Goal: Information Seeking & Learning: Learn about a topic

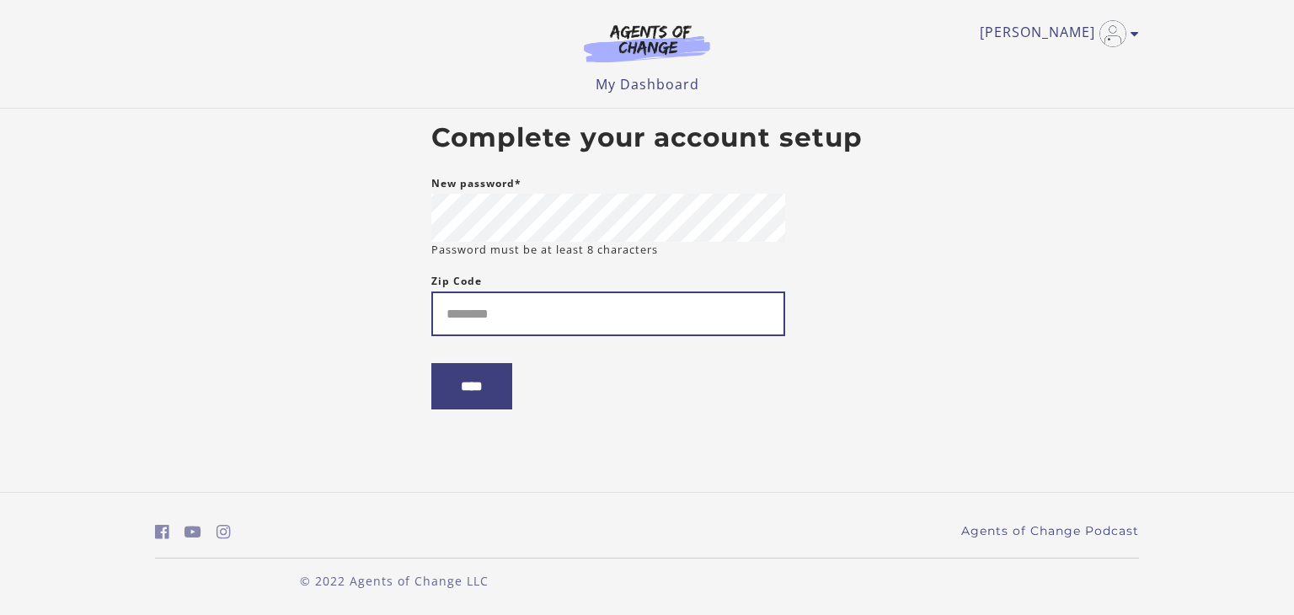
click at [548, 312] on input "Zip Code" at bounding box center [608, 314] width 354 height 45
type input "*****"
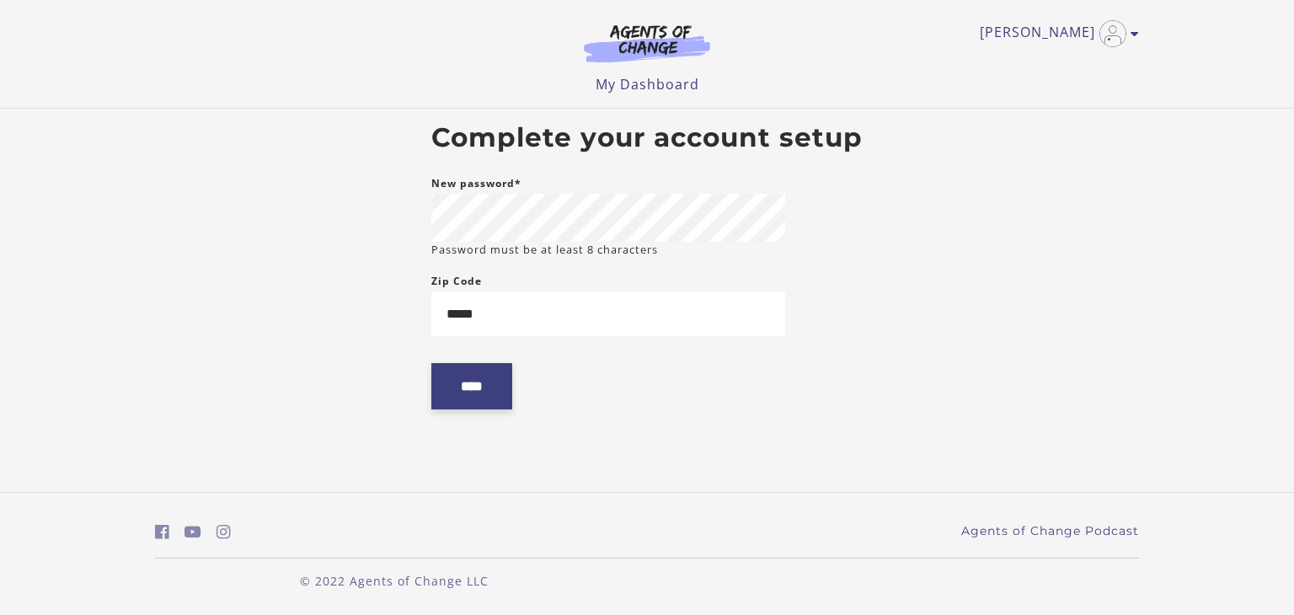
click at [475, 399] on input "****" at bounding box center [471, 386] width 81 height 46
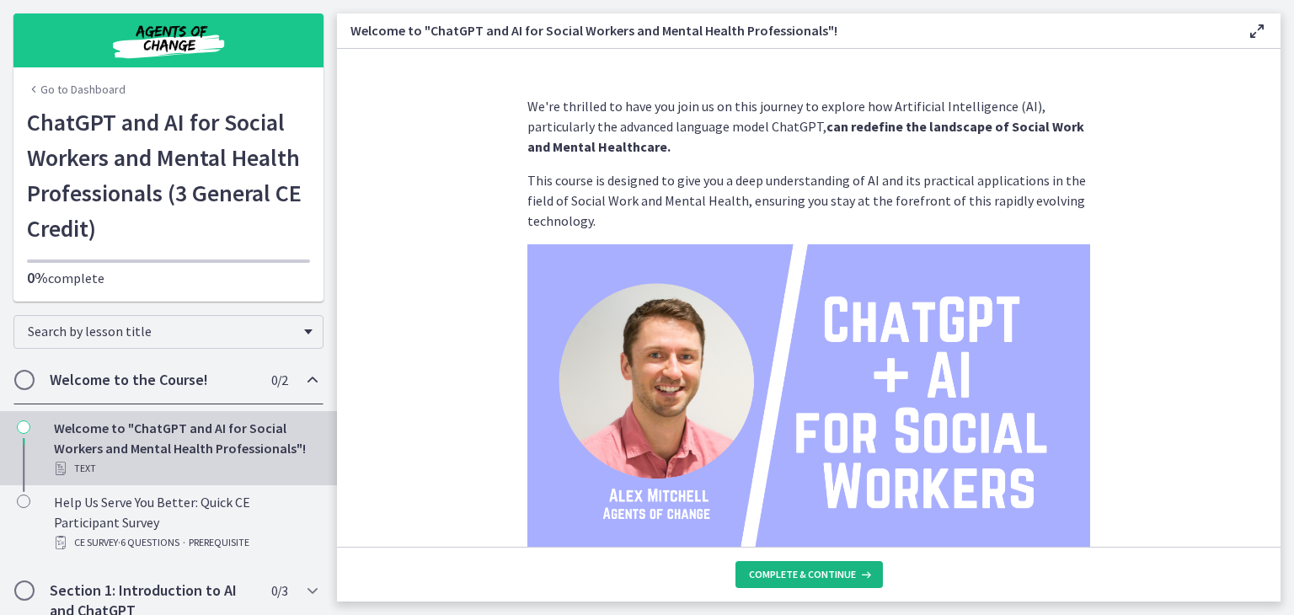
click at [779, 577] on span "Complete & continue" at bounding box center [802, 574] width 107 height 13
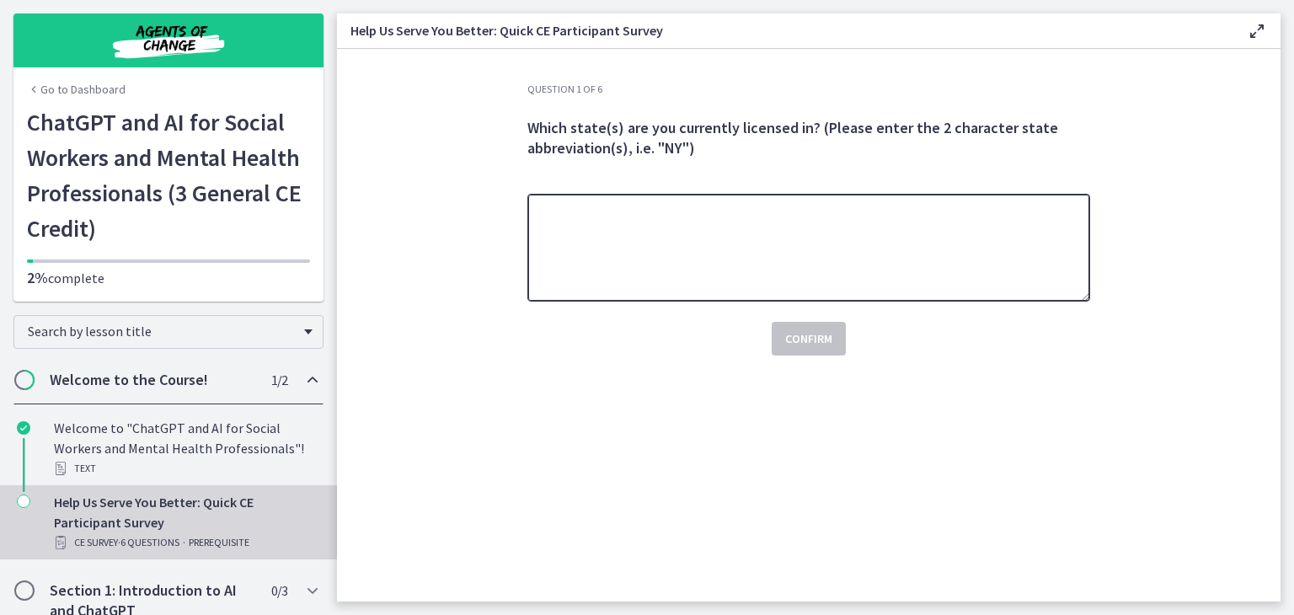
click at [641, 236] on textarea at bounding box center [809, 248] width 563 height 108
type textarea "*"
type textarea "**"
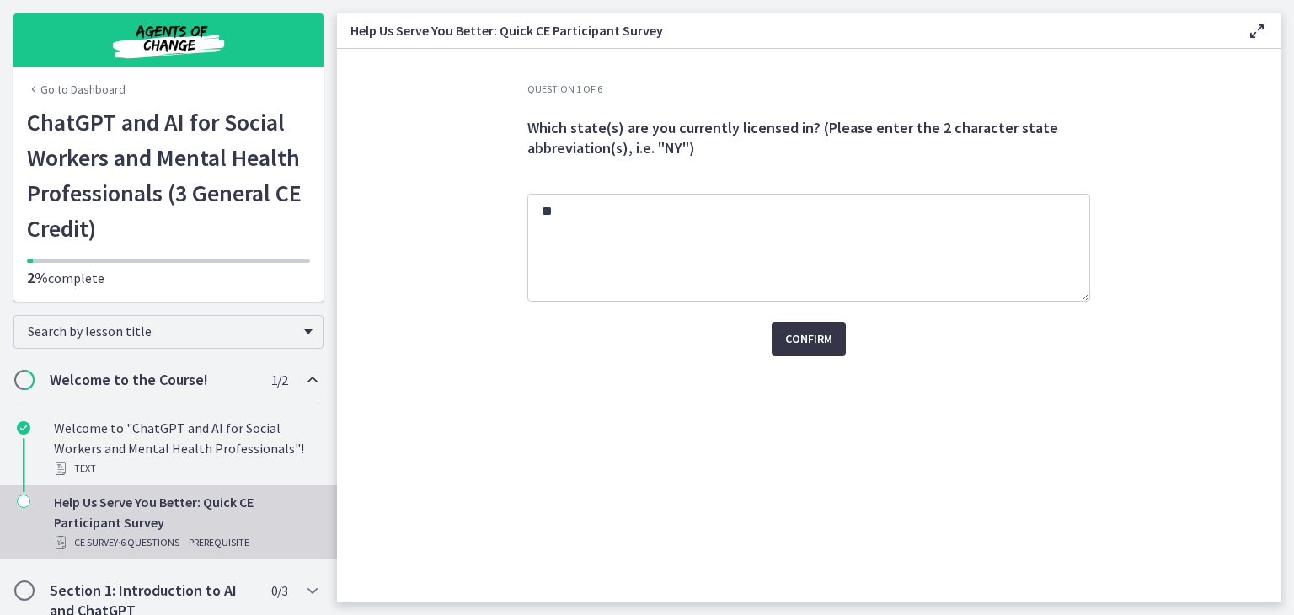
click at [804, 330] on span "Confirm" at bounding box center [808, 339] width 47 height 20
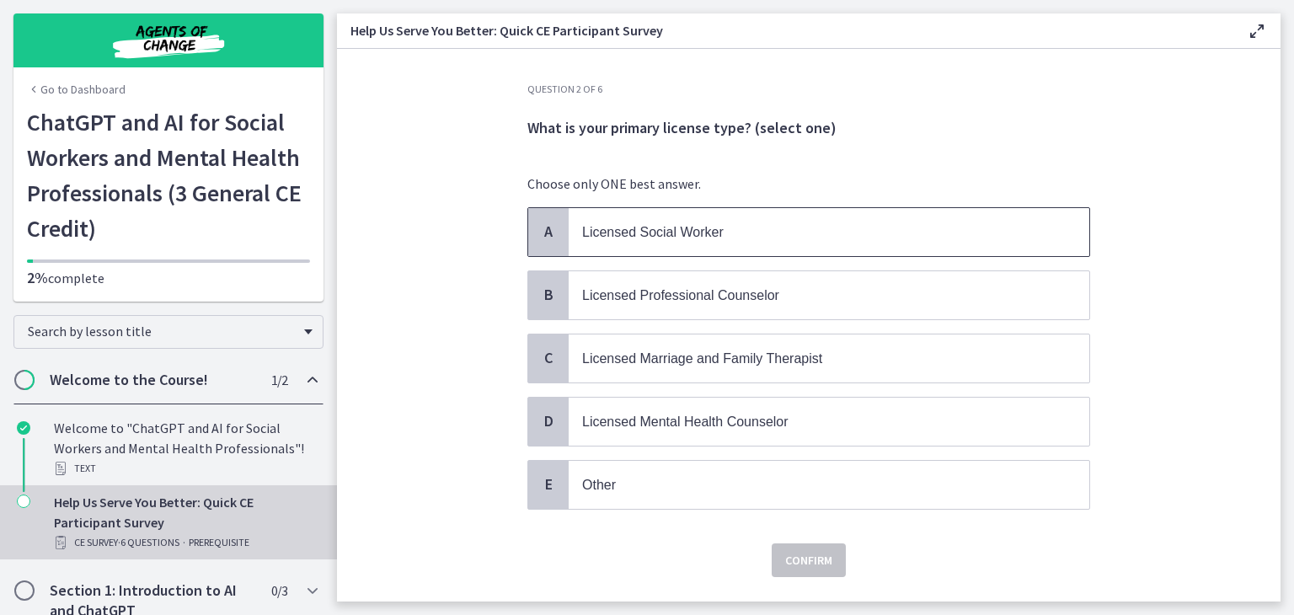
click at [692, 236] on span "Licensed Social Worker" at bounding box center [653, 232] width 142 height 14
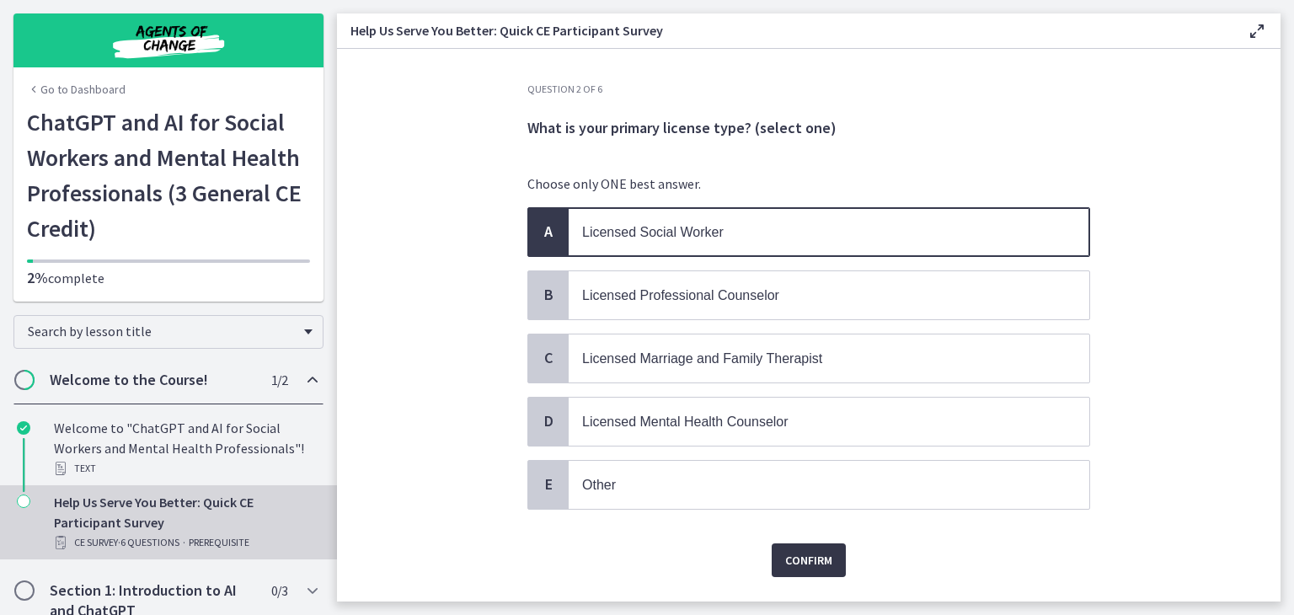
click at [799, 563] on span "Confirm" at bounding box center [808, 560] width 47 height 20
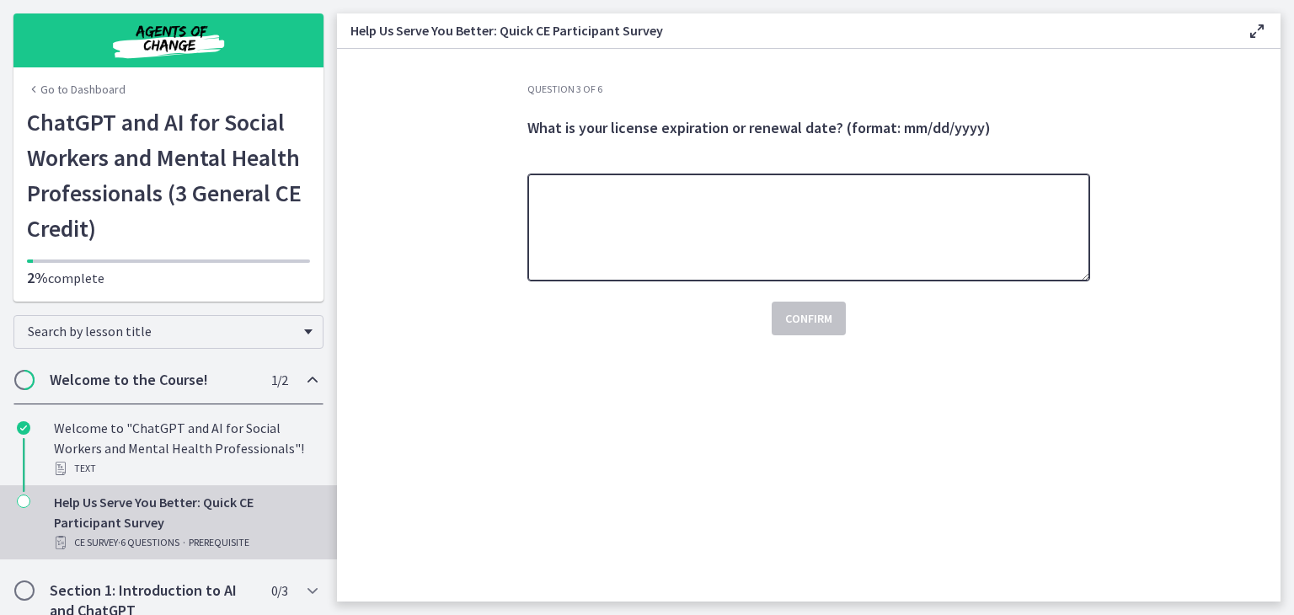
click at [664, 250] on textarea at bounding box center [809, 228] width 563 height 108
type textarea "********"
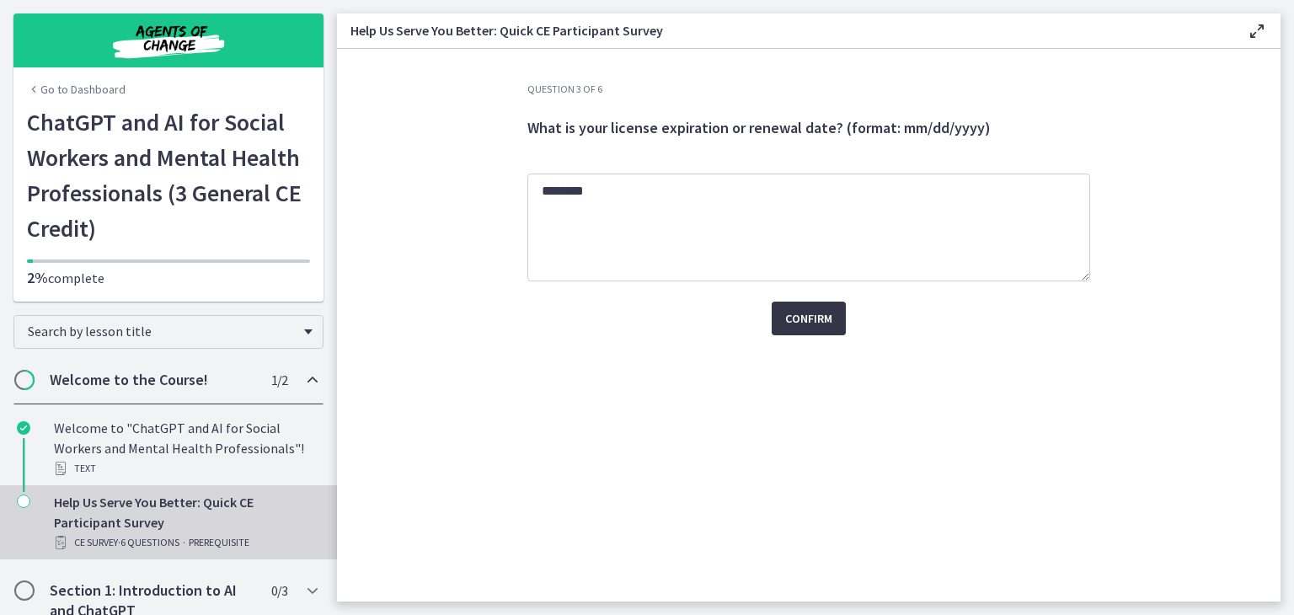
click at [799, 322] on span "Confirm" at bounding box center [808, 318] width 47 height 20
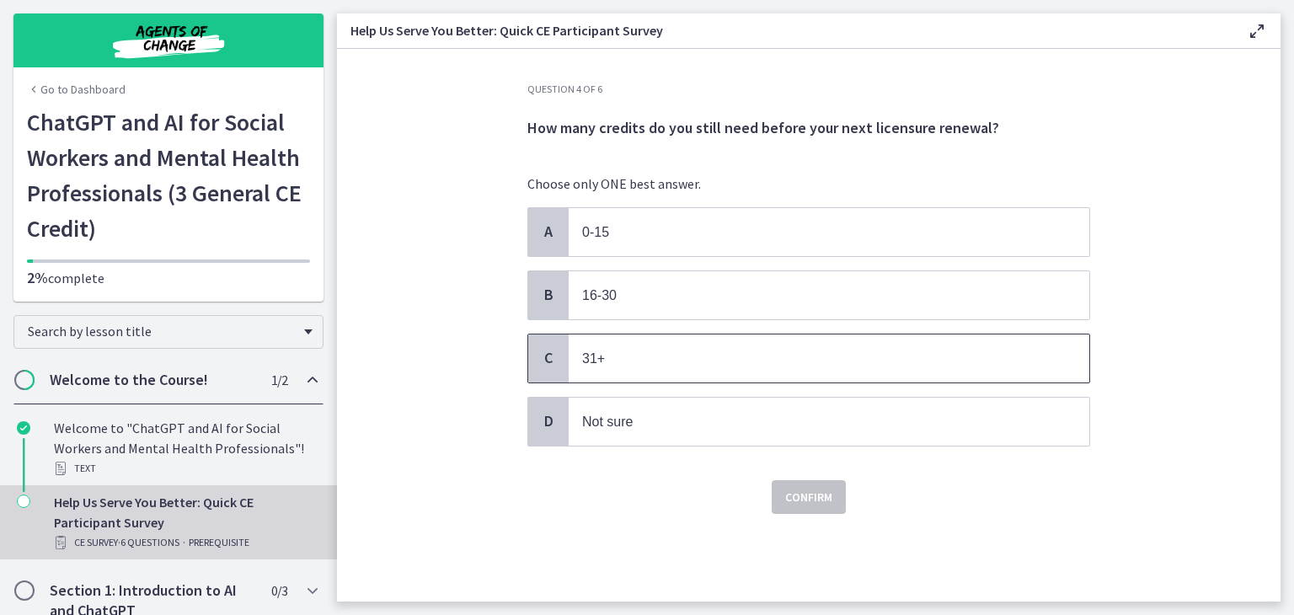
click at [602, 358] on span "31+" at bounding box center [593, 358] width 23 height 14
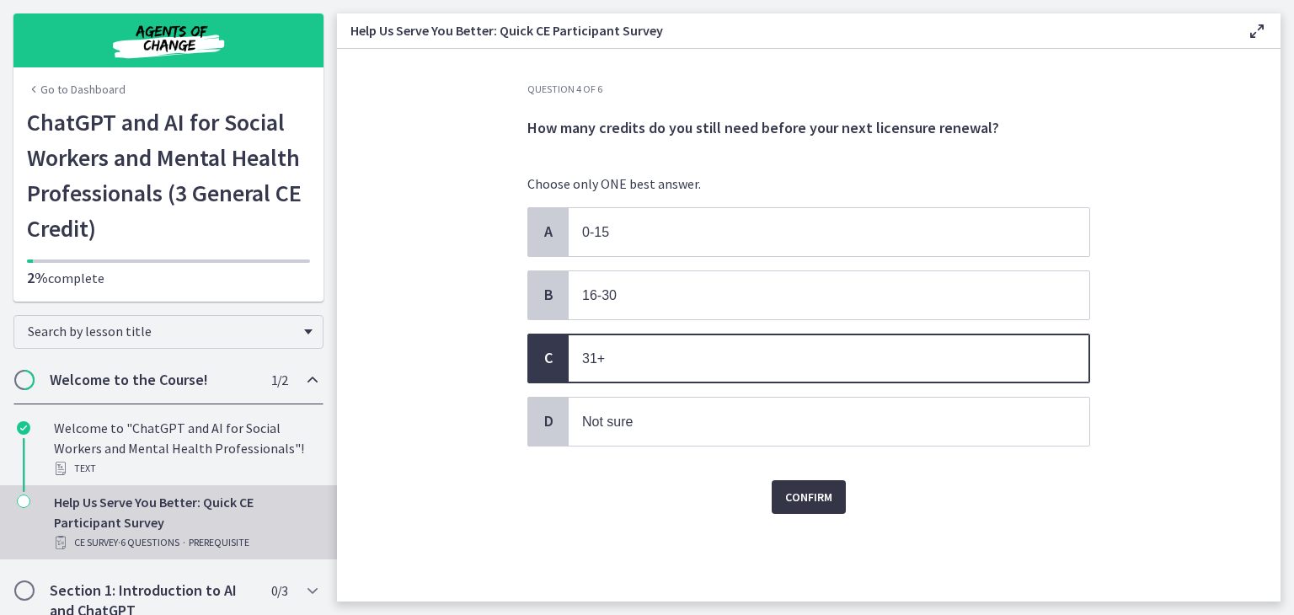
click at [816, 489] on span "Confirm" at bounding box center [808, 497] width 47 height 20
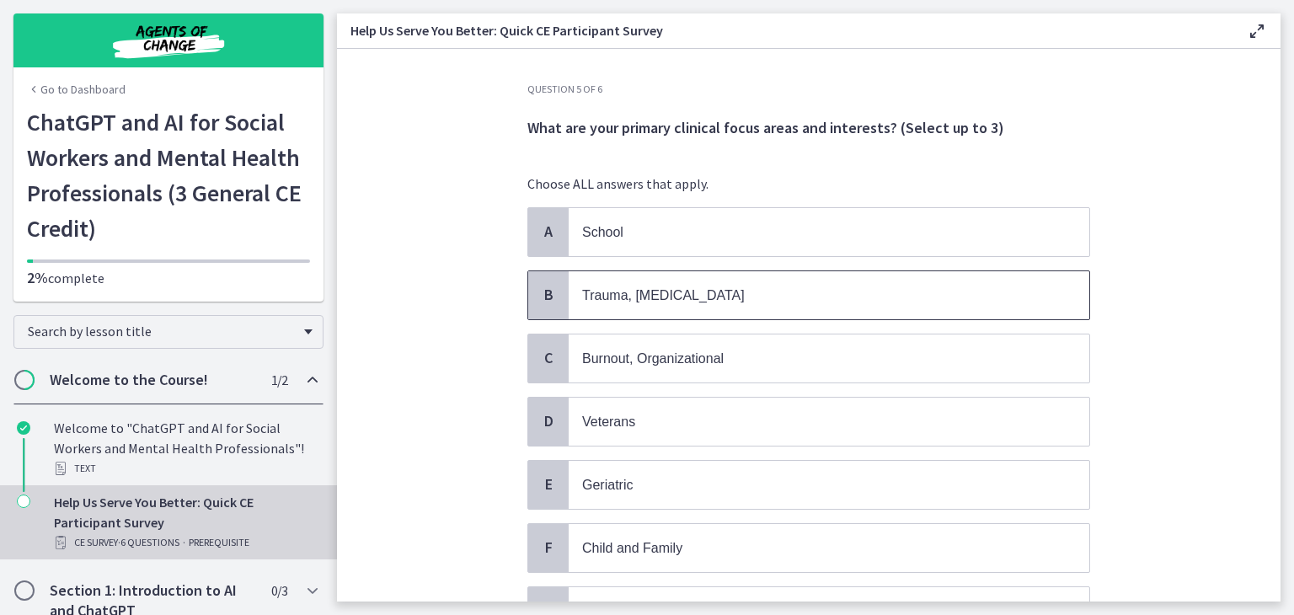
click at [673, 301] on p "Trauma, [MEDICAL_DATA]" at bounding box center [812, 295] width 460 height 21
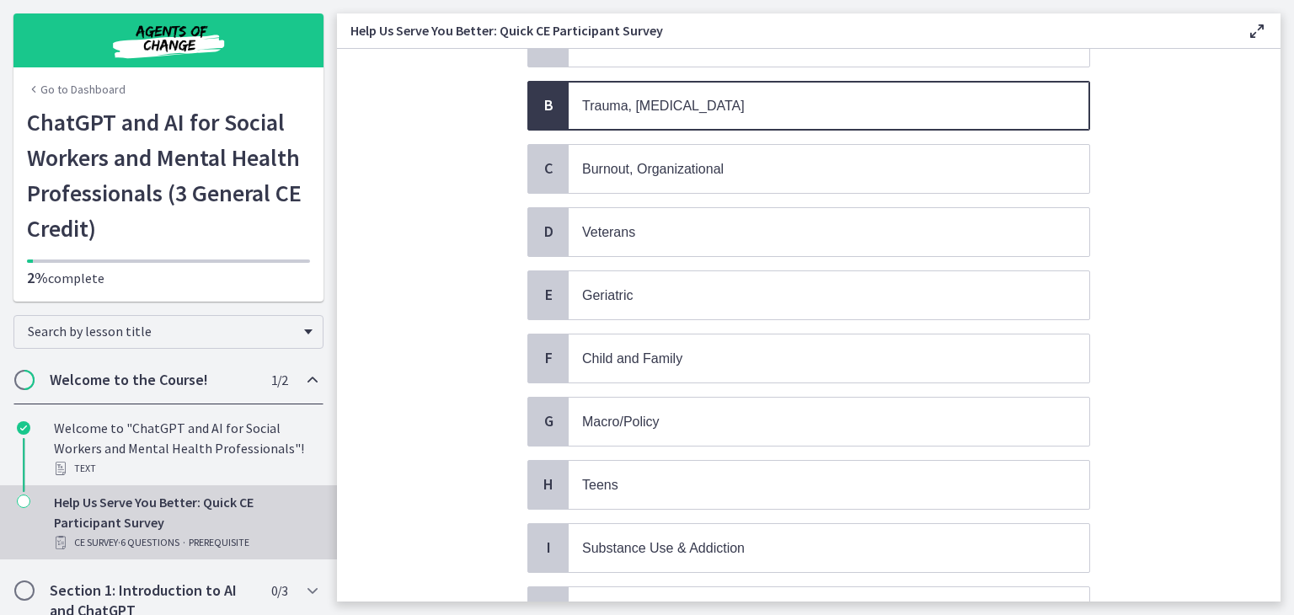
scroll to position [201, 0]
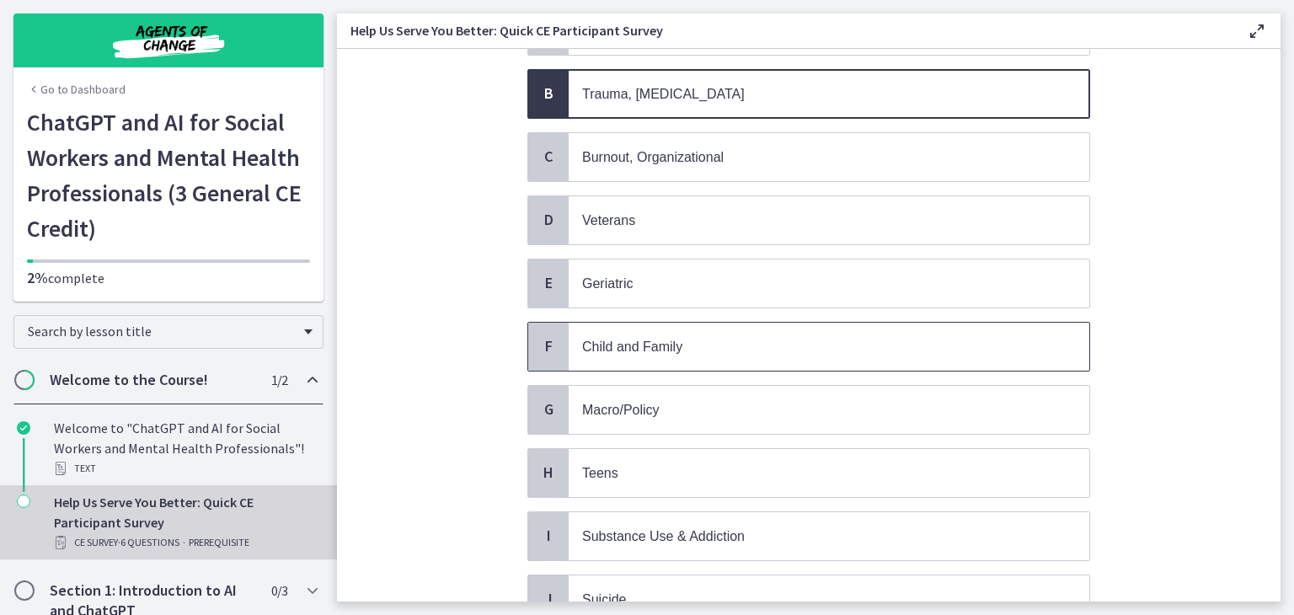
click at [646, 356] on span "Child and Family" at bounding box center [829, 347] width 521 height 48
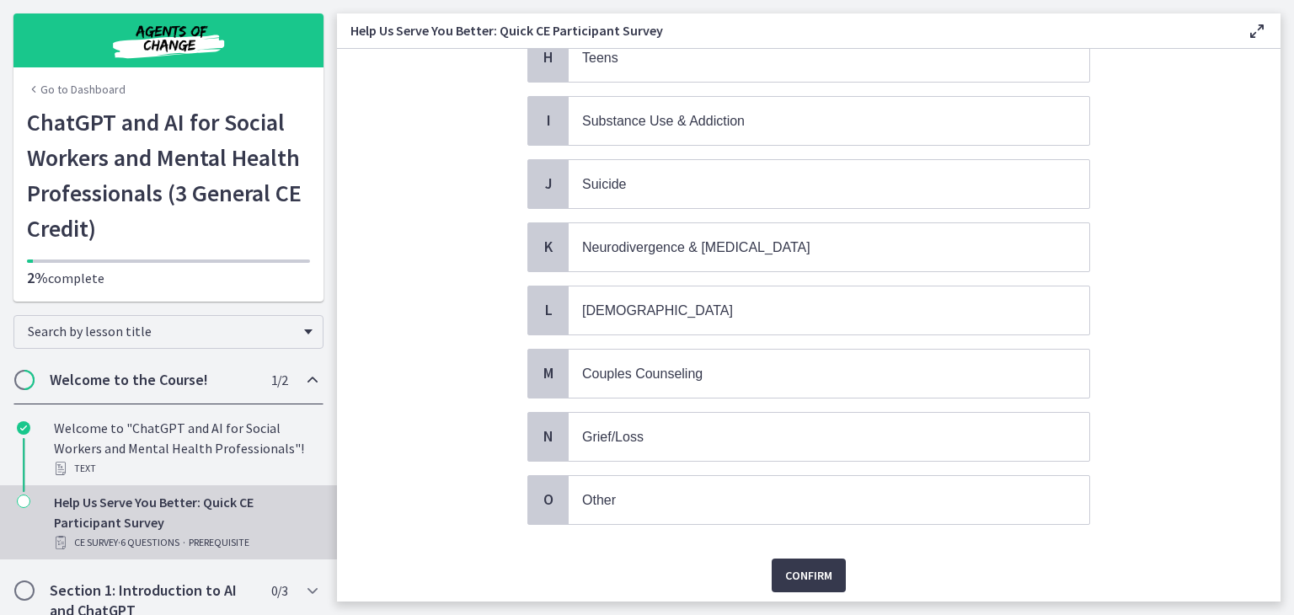
scroll to position [657, 0]
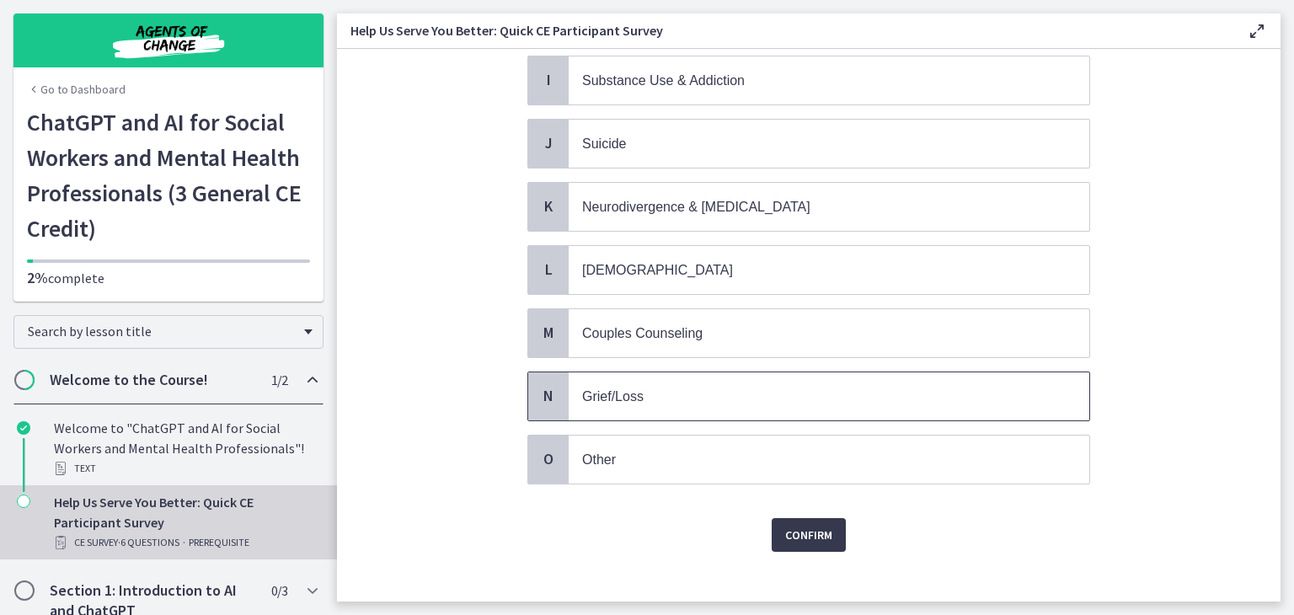
click at [684, 386] on p "Grief/Loss" at bounding box center [812, 396] width 460 height 21
click at [813, 518] on button "Confirm" at bounding box center [809, 535] width 74 height 34
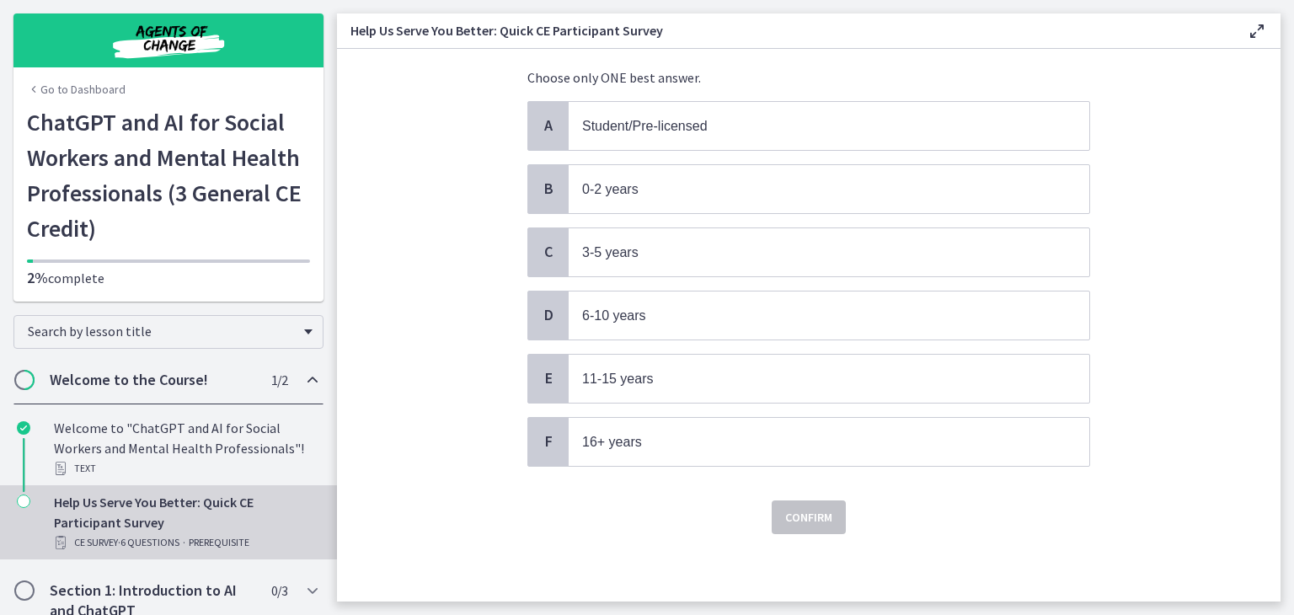
scroll to position [0, 0]
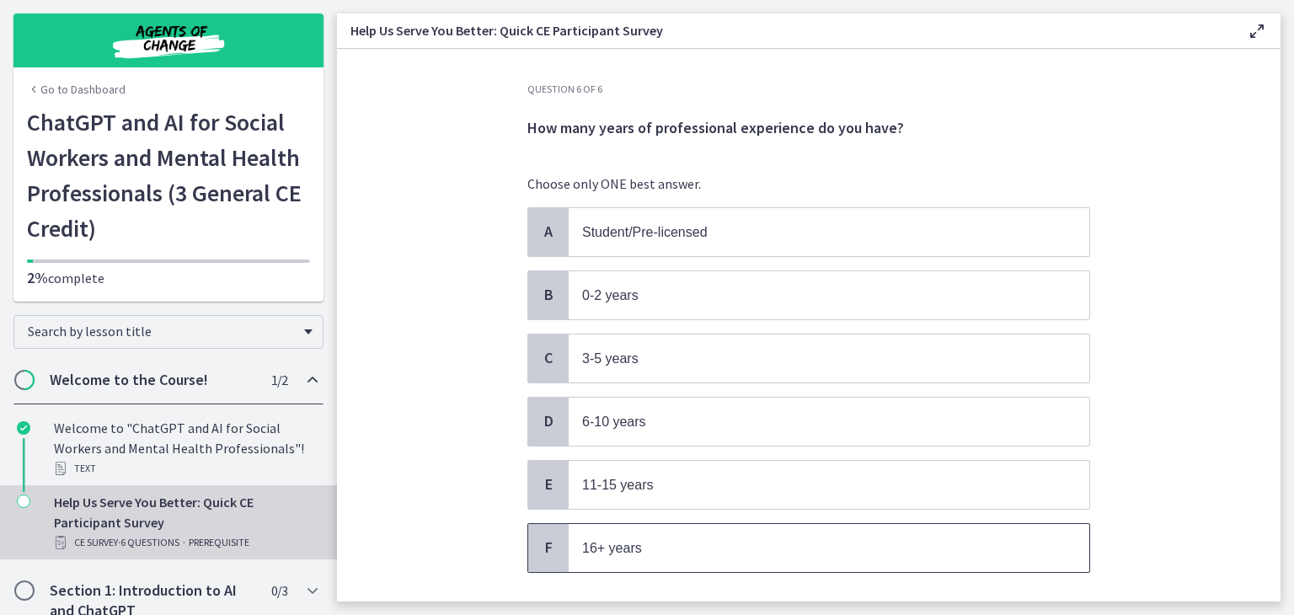
click at [583, 544] on span "16+ years" at bounding box center [612, 548] width 60 height 14
click at [876, 551] on p "16+ years" at bounding box center [812, 548] width 460 height 21
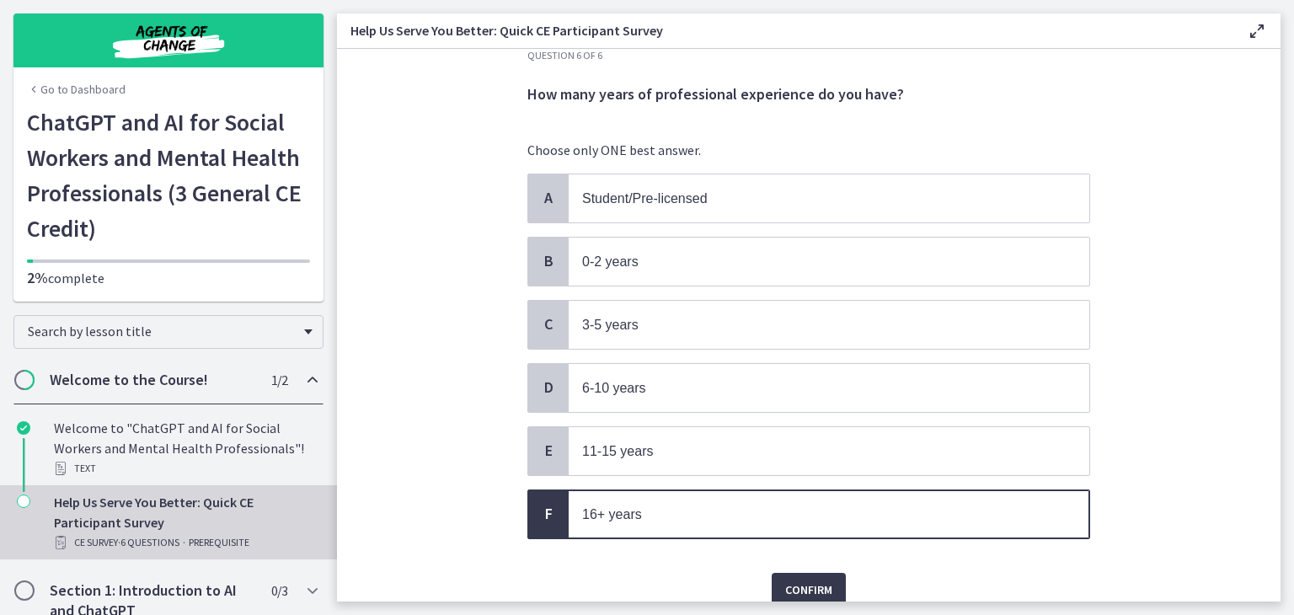
scroll to position [99, 0]
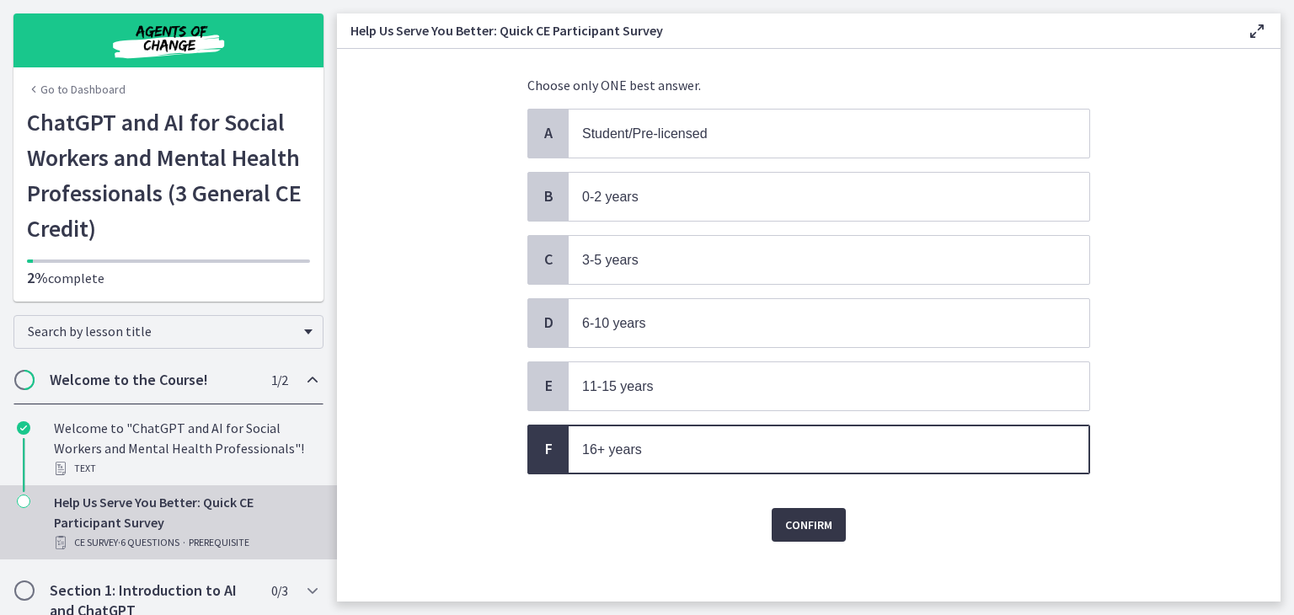
click at [823, 508] on button "Confirm" at bounding box center [809, 525] width 74 height 34
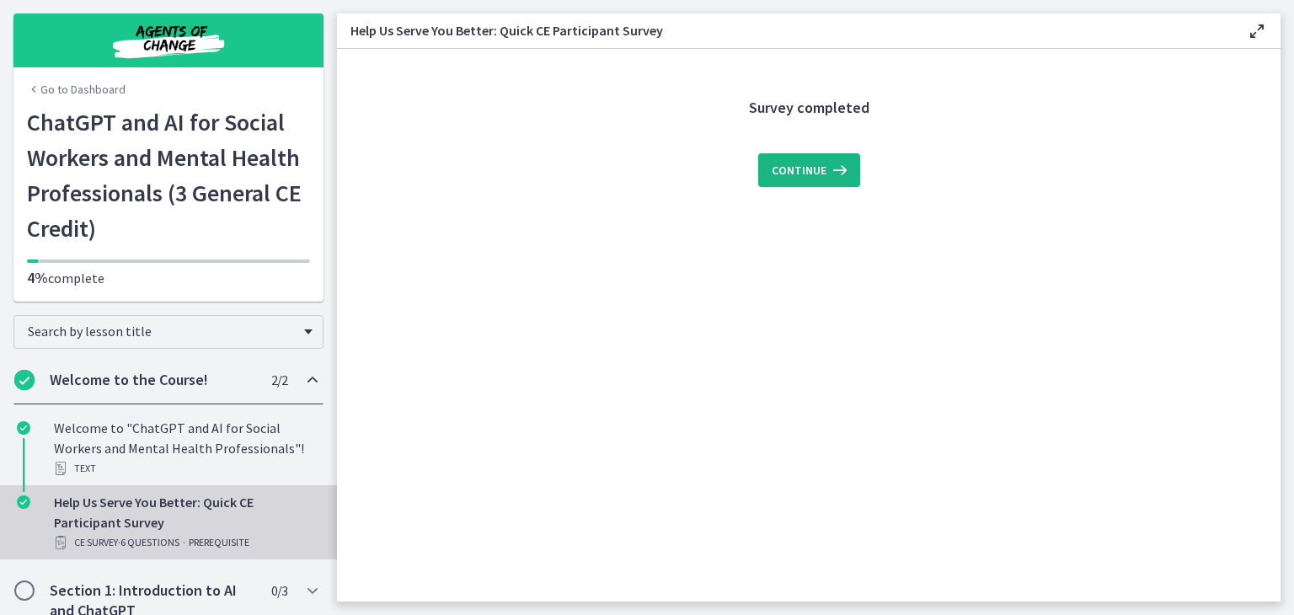
scroll to position [0, 0]
click at [812, 169] on span "Continue" at bounding box center [799, 170] width 55 height 20
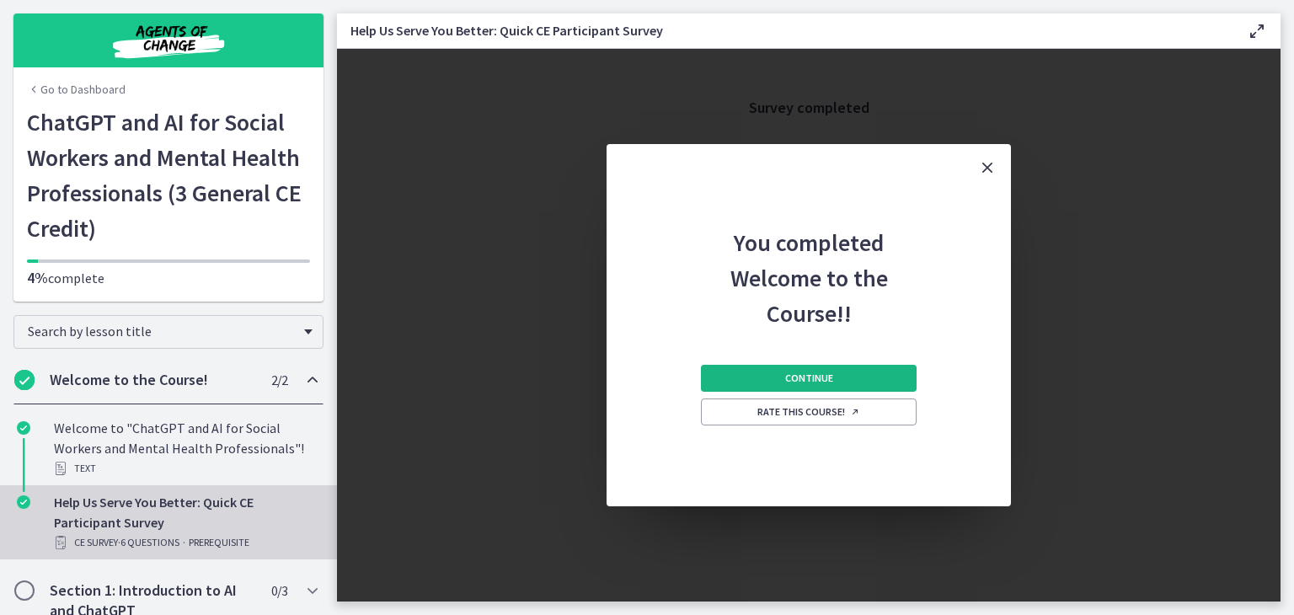
click at [796, 375] on span "Continue" at bounding box center [809, 378] width 48 height 13
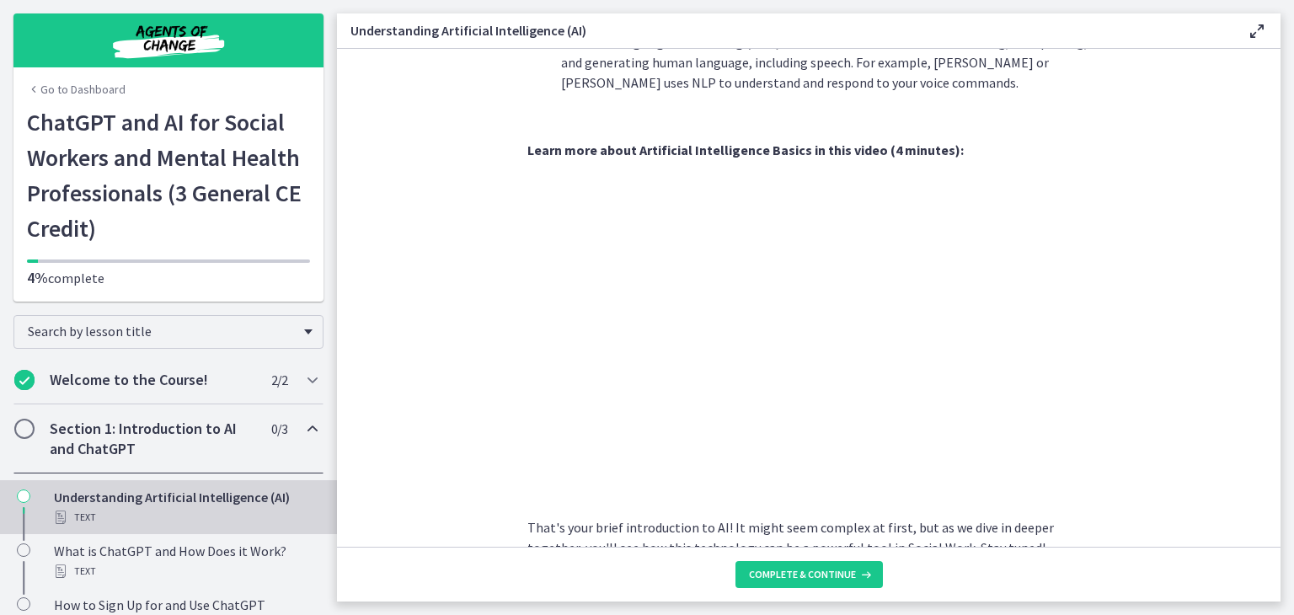
scroll to position [741, 0]
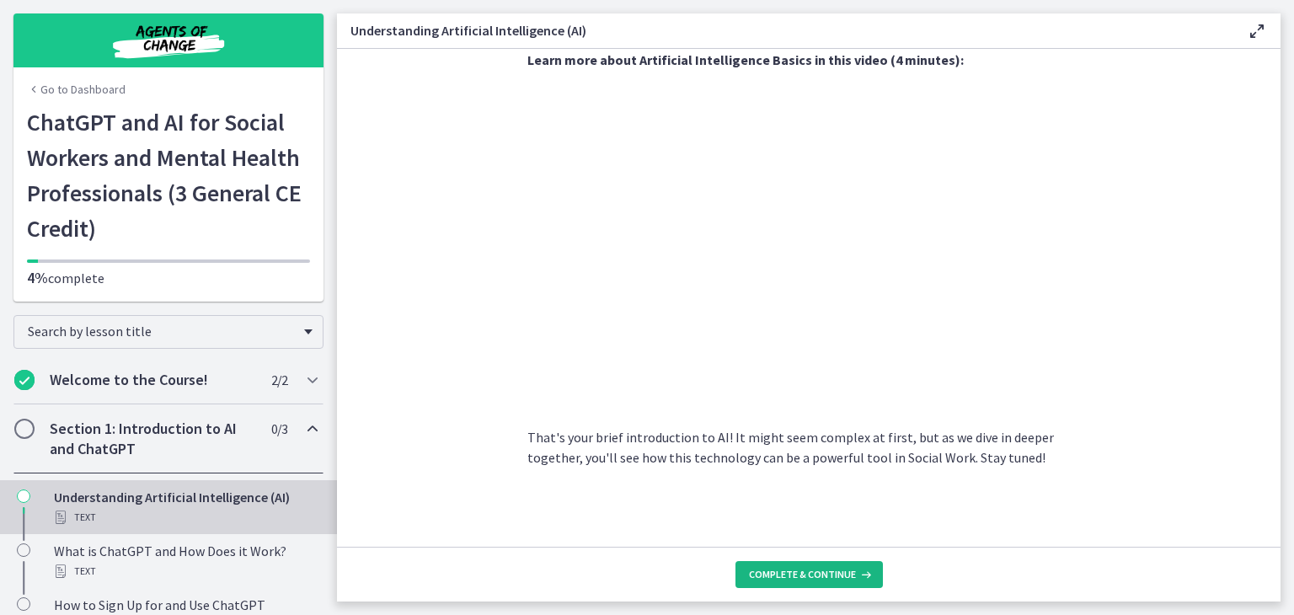
click at [828, 566] on button "Complete & continue" at bounding box center [809, 574] width 147 height 27
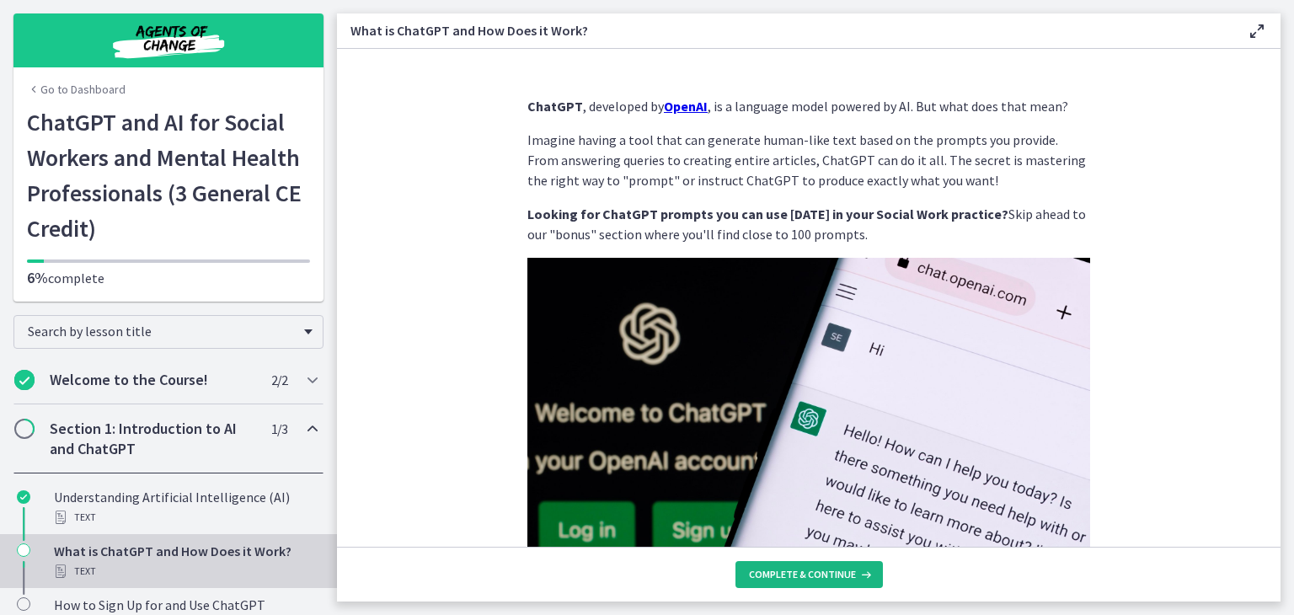
drag, startPoint x: 1271, startPoint y: 537, endPoint x: 812, endPoint y: 572, distance: 460.7
click at [812, 572] on span "Complete & continue" at bounding box center [802, 574] width 107 height 13
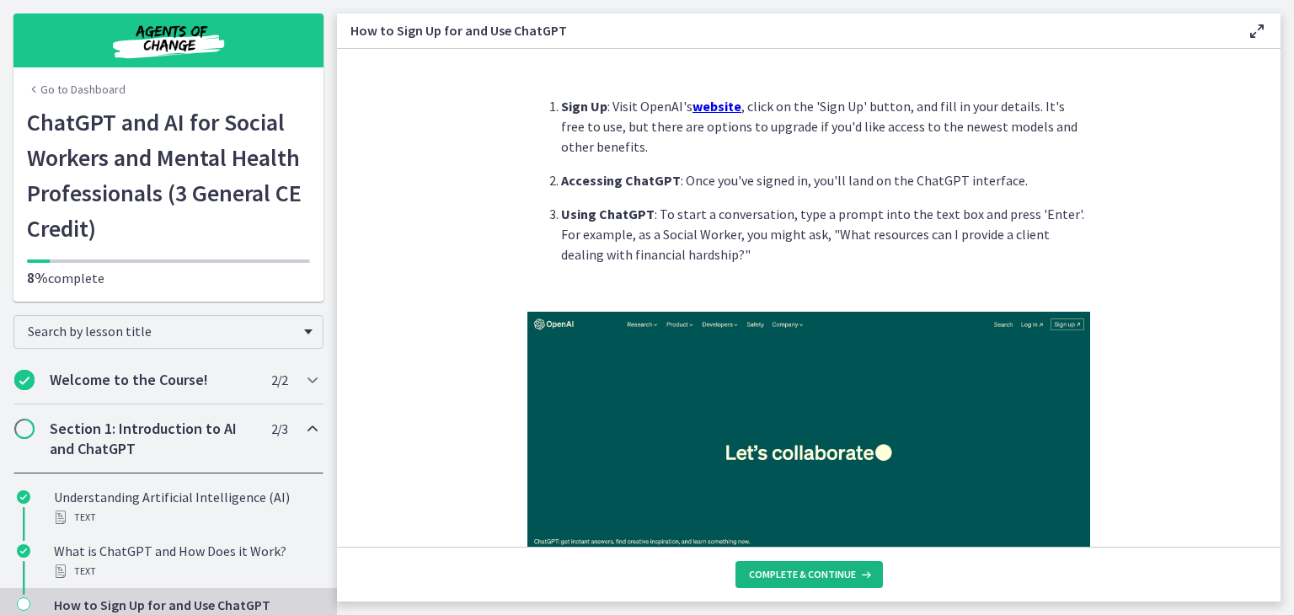
click at [810, 573] on span "Complete & continue" at bounding box center [802, 574] width 107 height 13
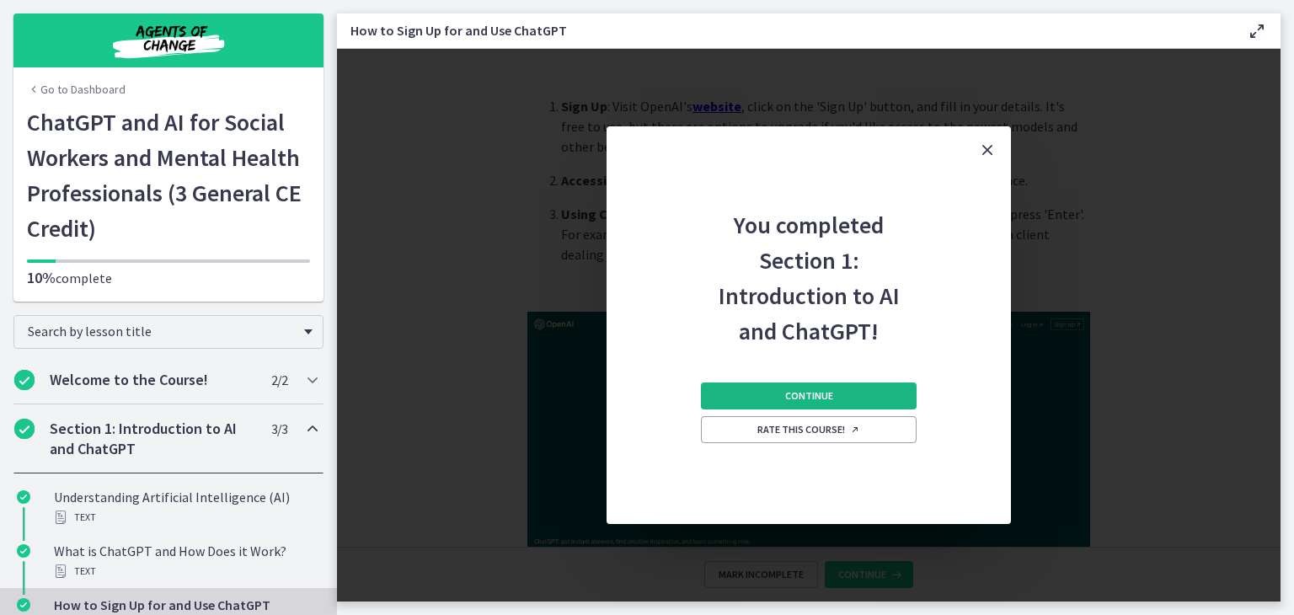
click at [791, 395] on span "Continue" at bounding box center [809, 395] width 48 height 13
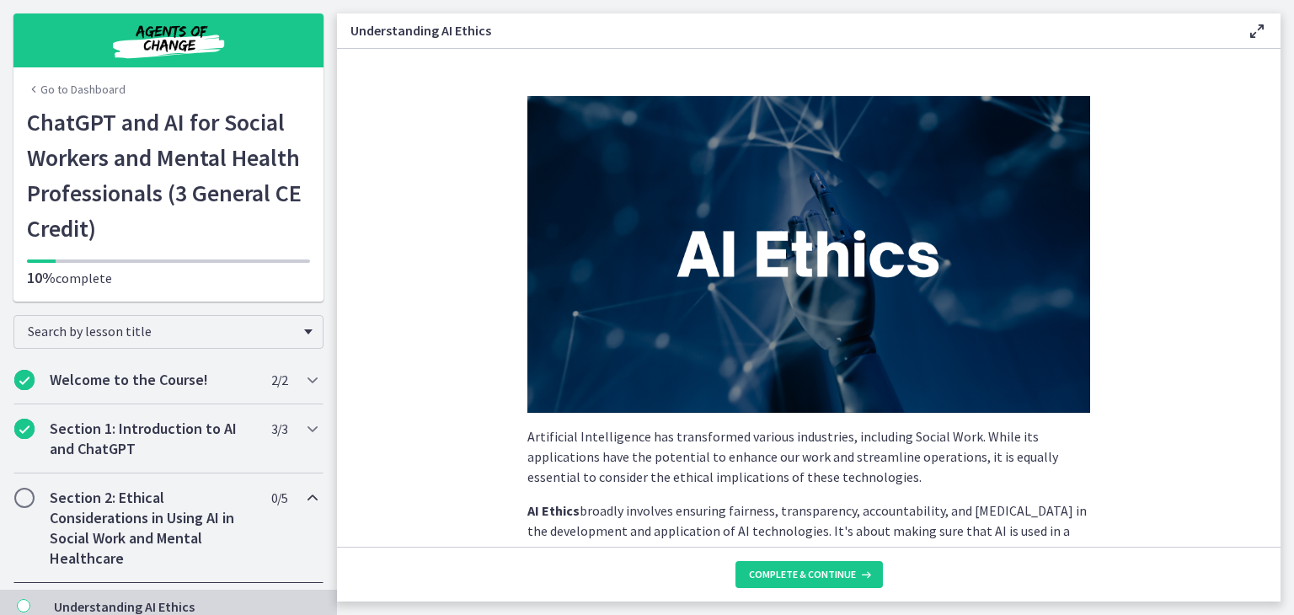
click at [791, 395] on img at bounding box center [809, 254] width 563 height 317
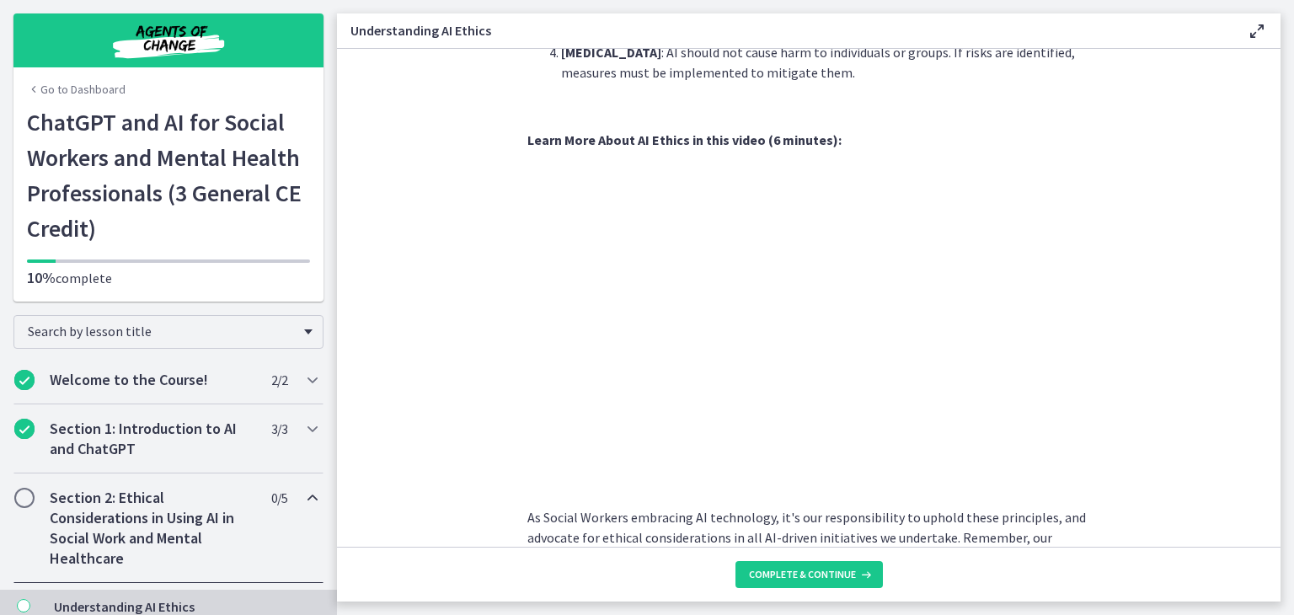
scroll to position [849, 0]
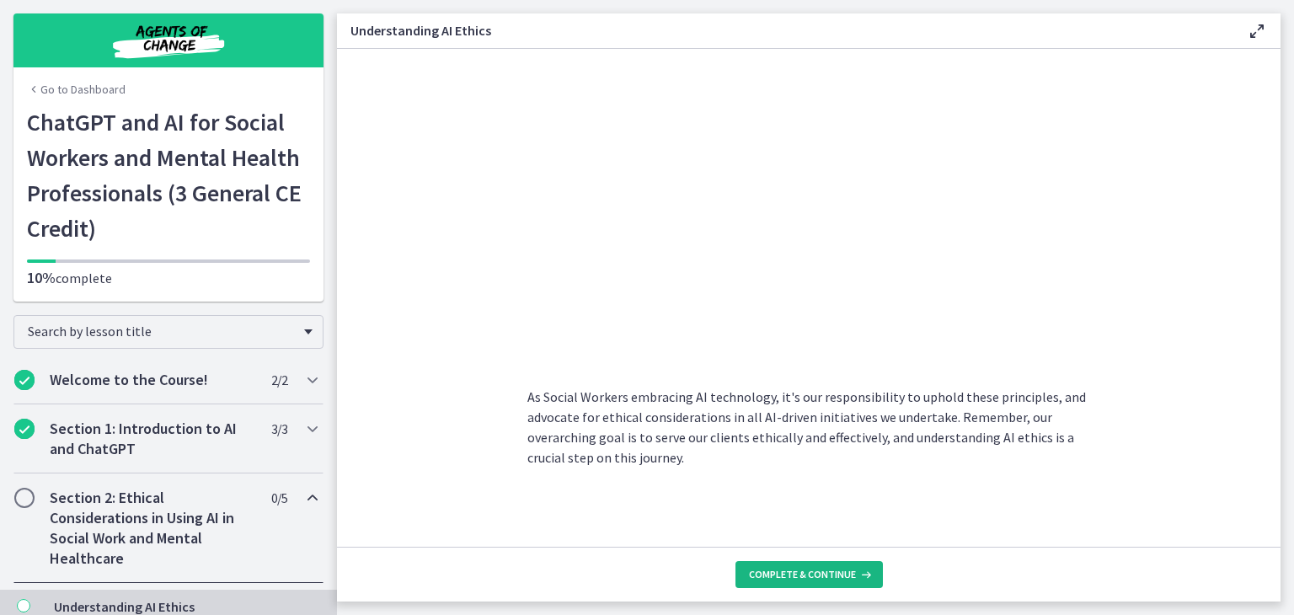
click at [806, 570] on span "Complete & continue" at bounding box center [802, 574] width 107 height 13
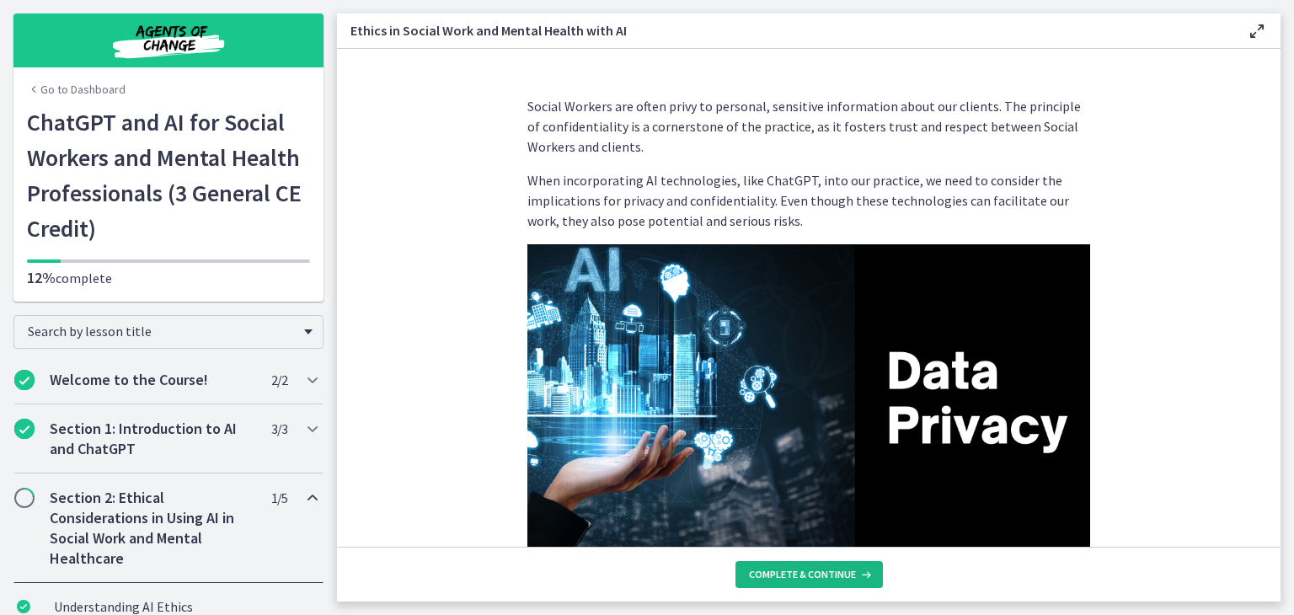
drag, startPoint x: 1273, startPoint y: 537, endPoint x: 827, endPoint y: 570, distance: 447.0
click at [827, 570] on span "Complete & continue" at bounding box center [802, 574] width 107 height 13
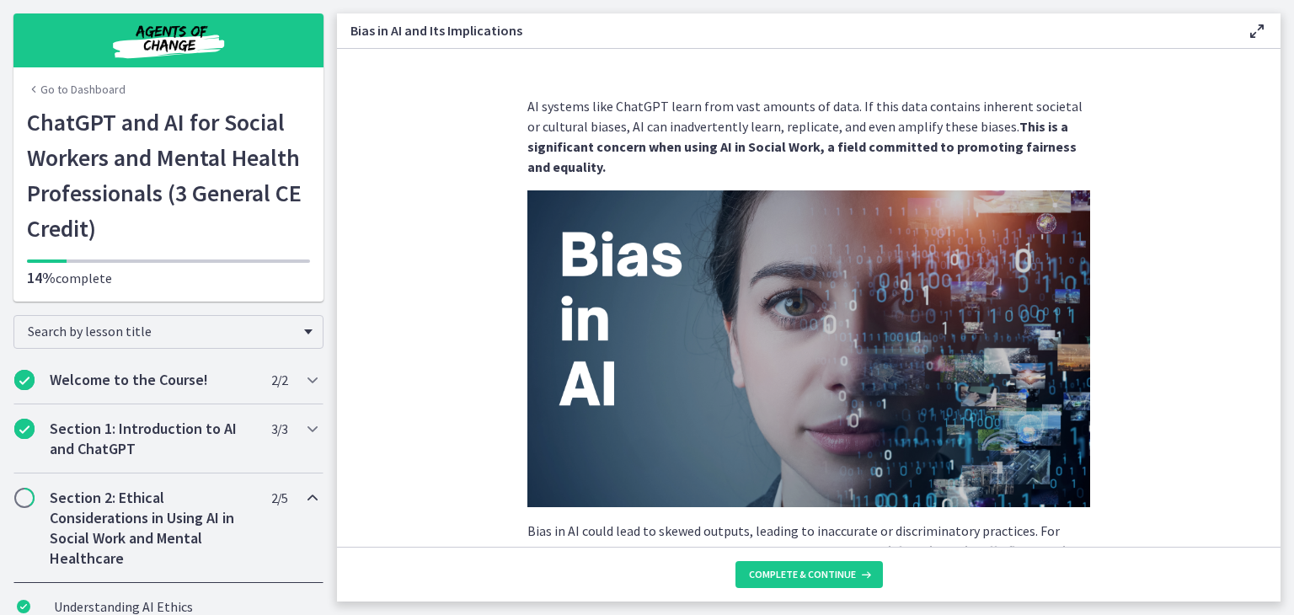
click at [838, 471] on img at bounding box center [809, 348] width 563 height 317
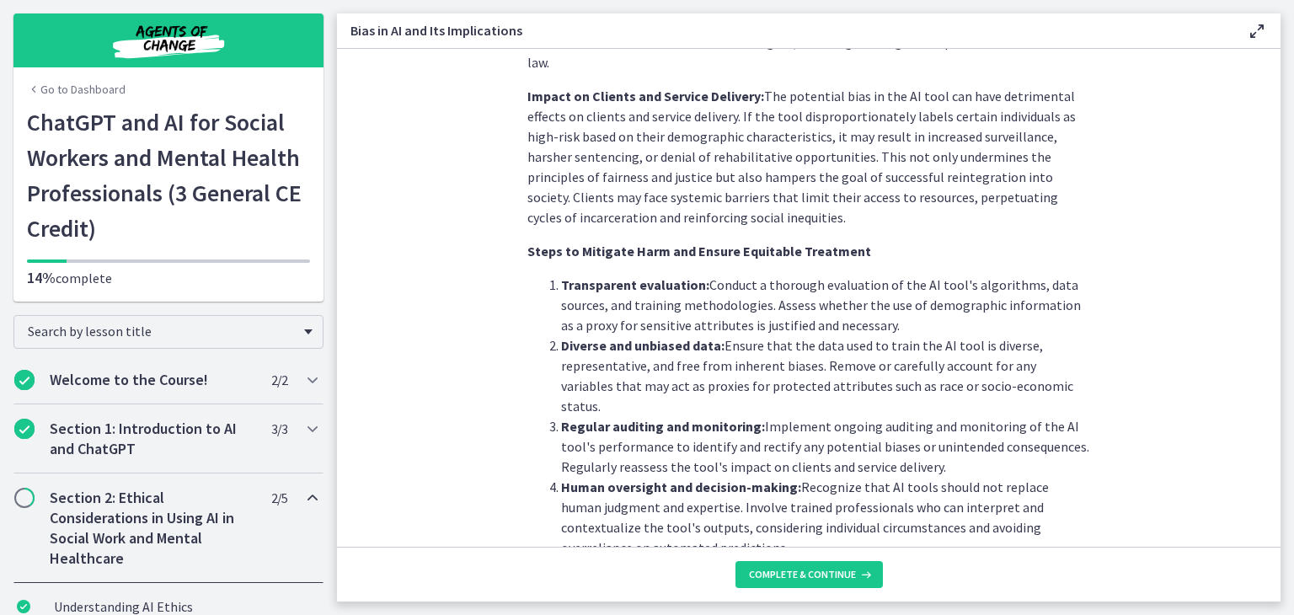
scroll to position [1278, 0]
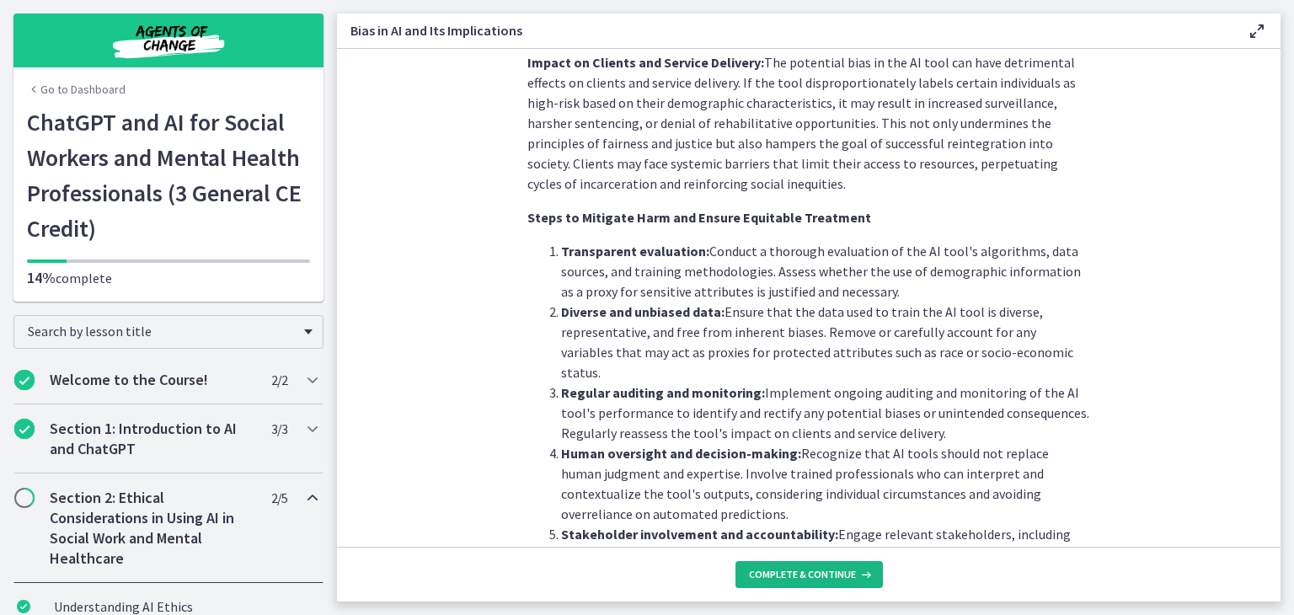
click at [831, 571] on span "Complete & continue" at bounding box center [802, 574] width 107 height 13
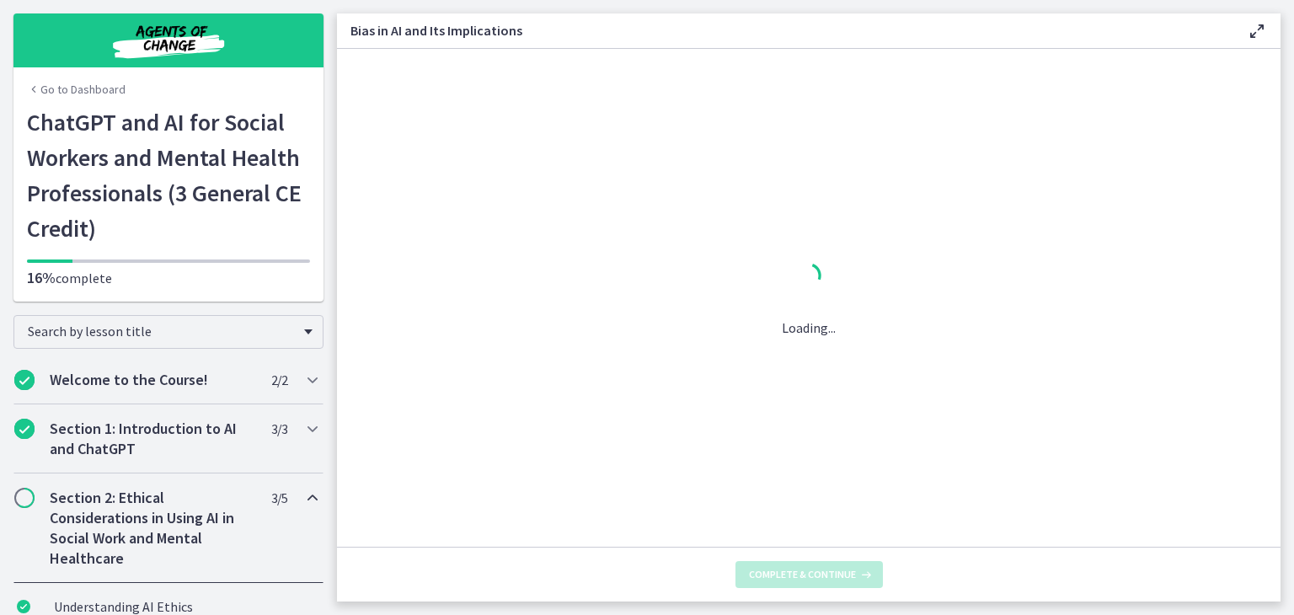
scroll to position [0, 0]
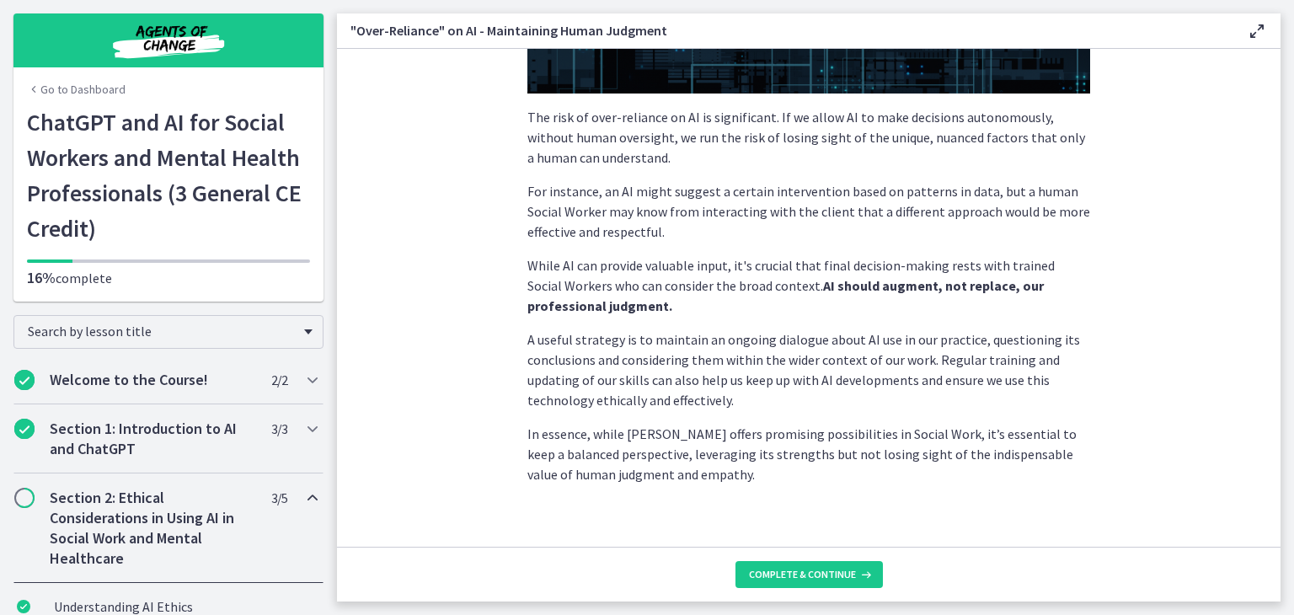
scroll to position [422, 0]
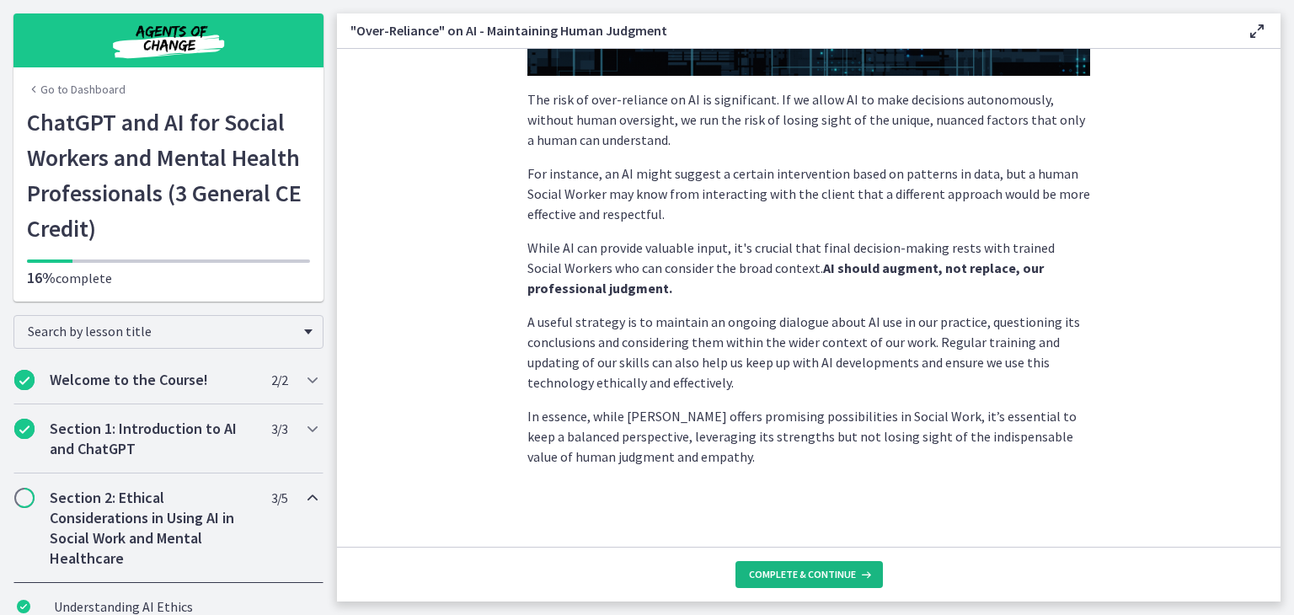
click at [842, 572] on span "Complete & continue" at bounding box center [802, 574] width 107 height 13
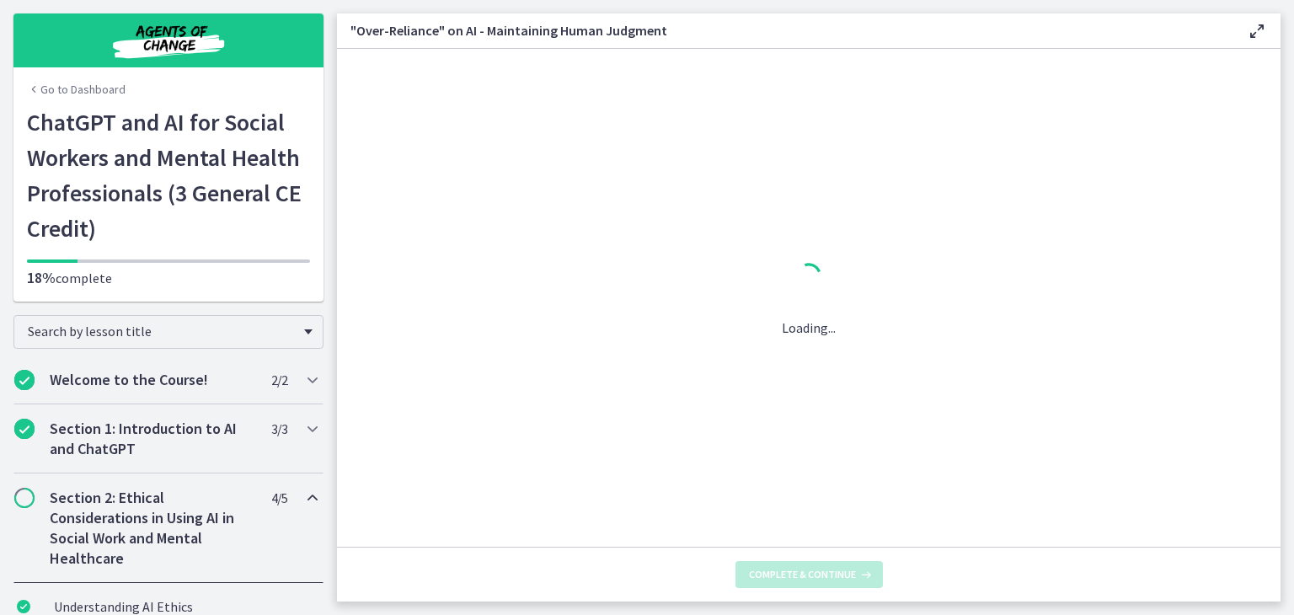
scroll to position [0, 0]
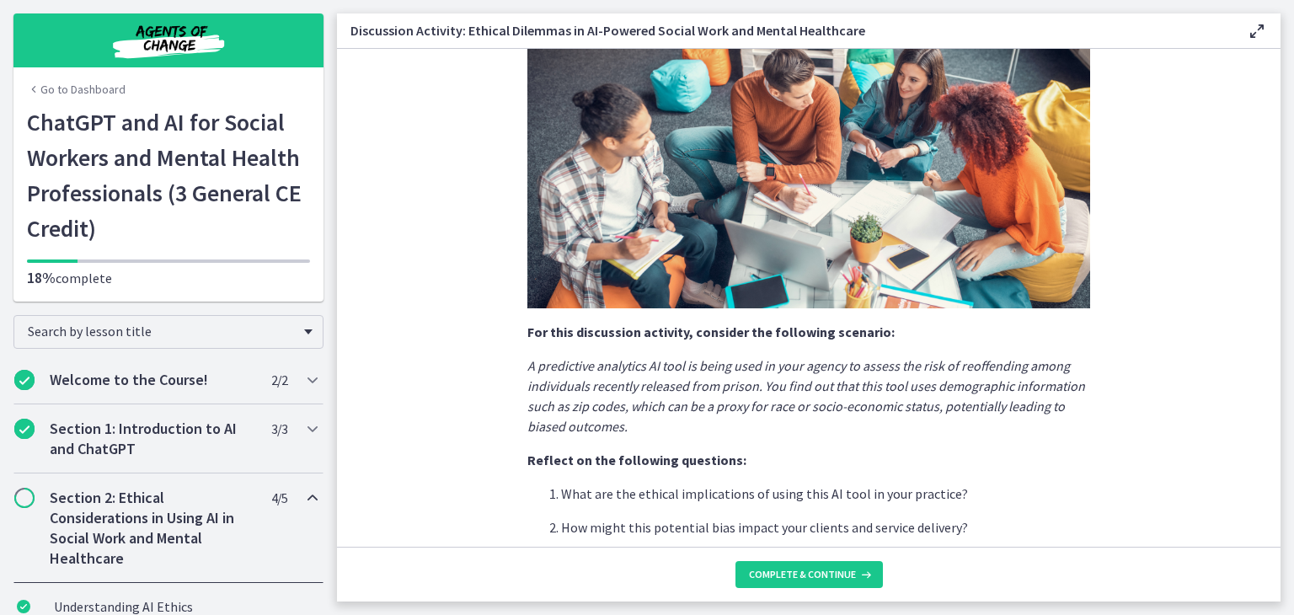
scroll to position [224, 0]
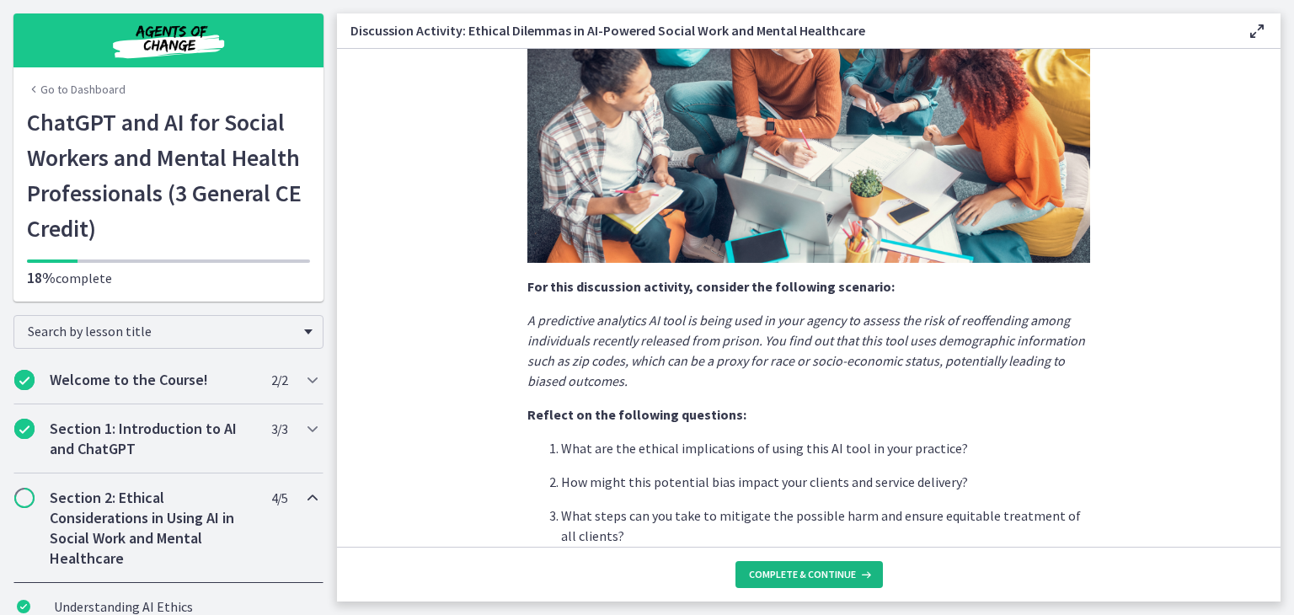
click at [833, 576] on span "Complete & continue" at bounding box center [802, 574] width 107 height 13
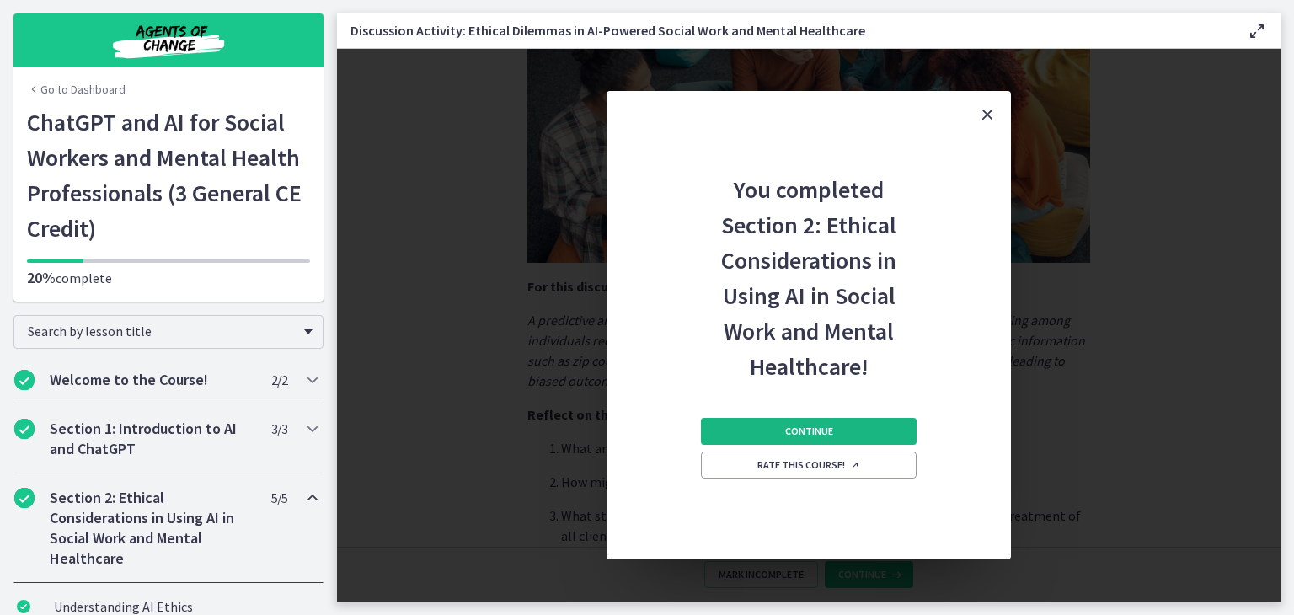
click at [819, 428] on span "Continue" at bounding box center [809, 431] width 48 height 13
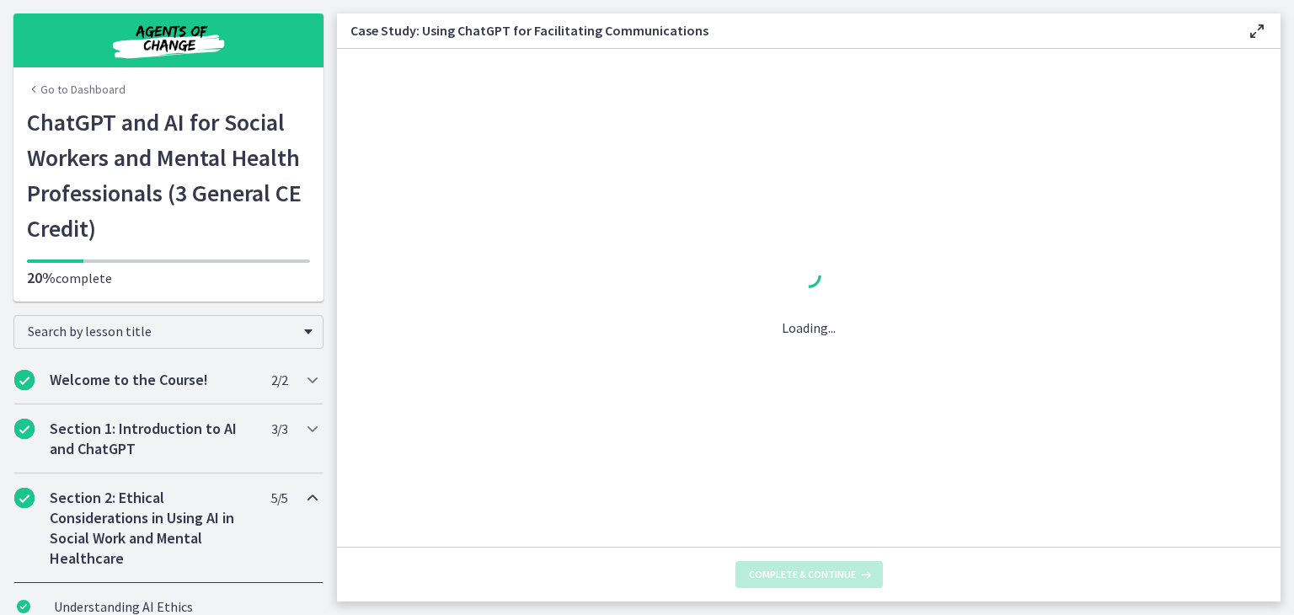
scroll to position [0, 0]
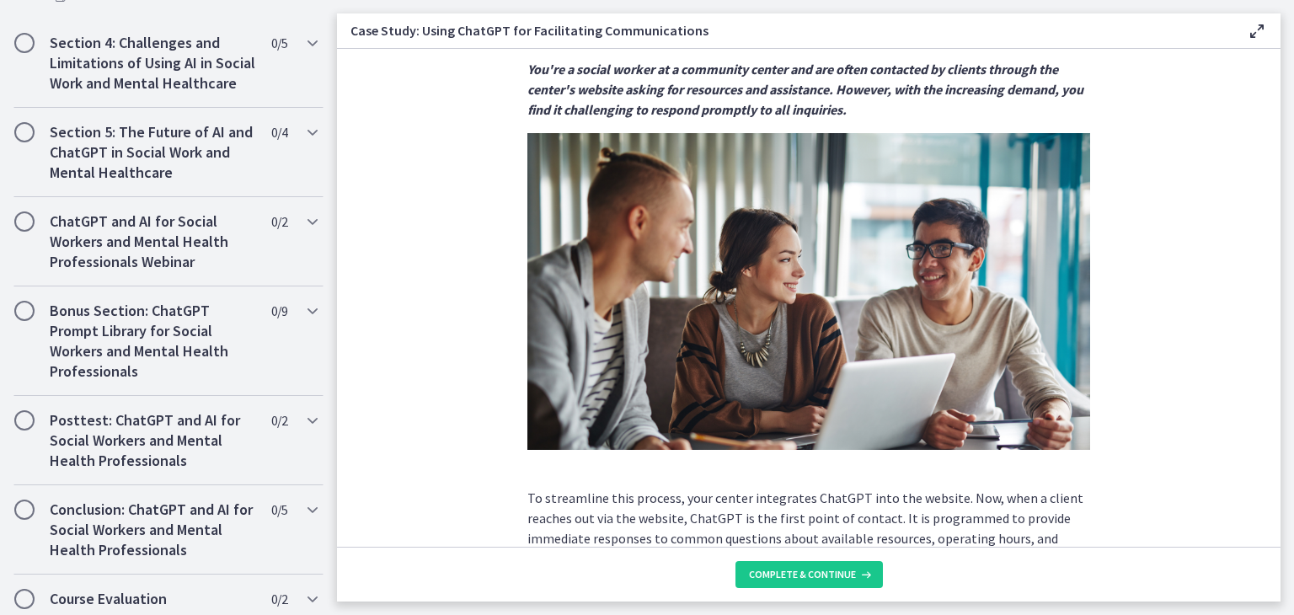
scroll to position [1341, 0]
